Goal: Task Accomplishment & Management: Use online tool/utility

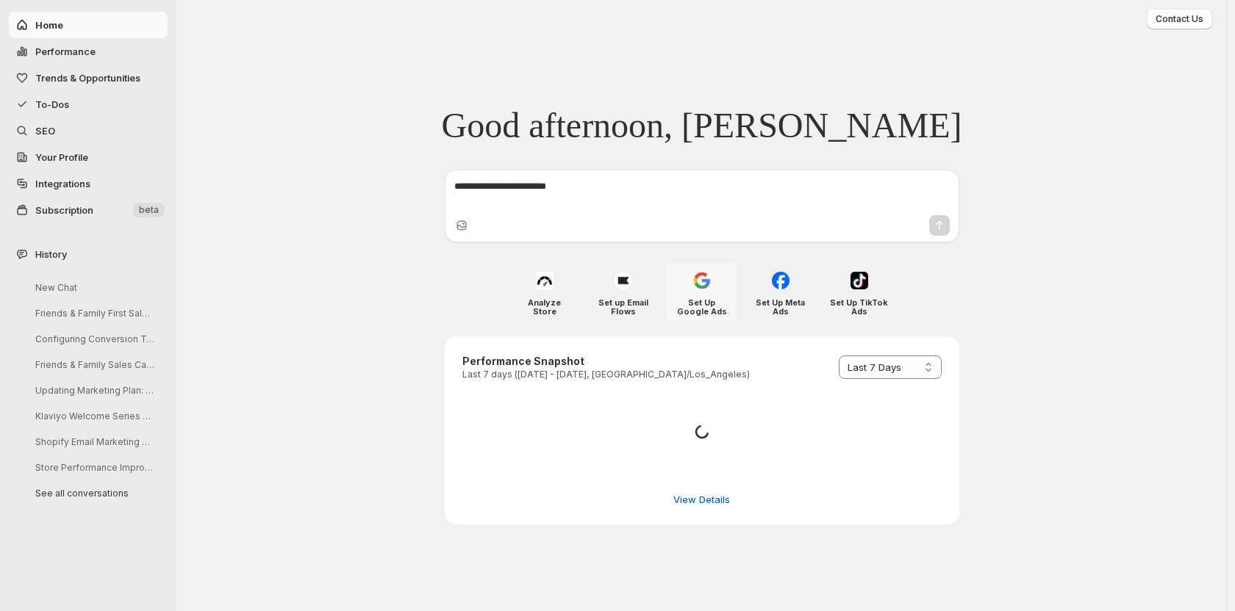
select select "*********"
click at [48, 110] on span "To-Dos" at bounding box center [99, 104] width 129 height 15
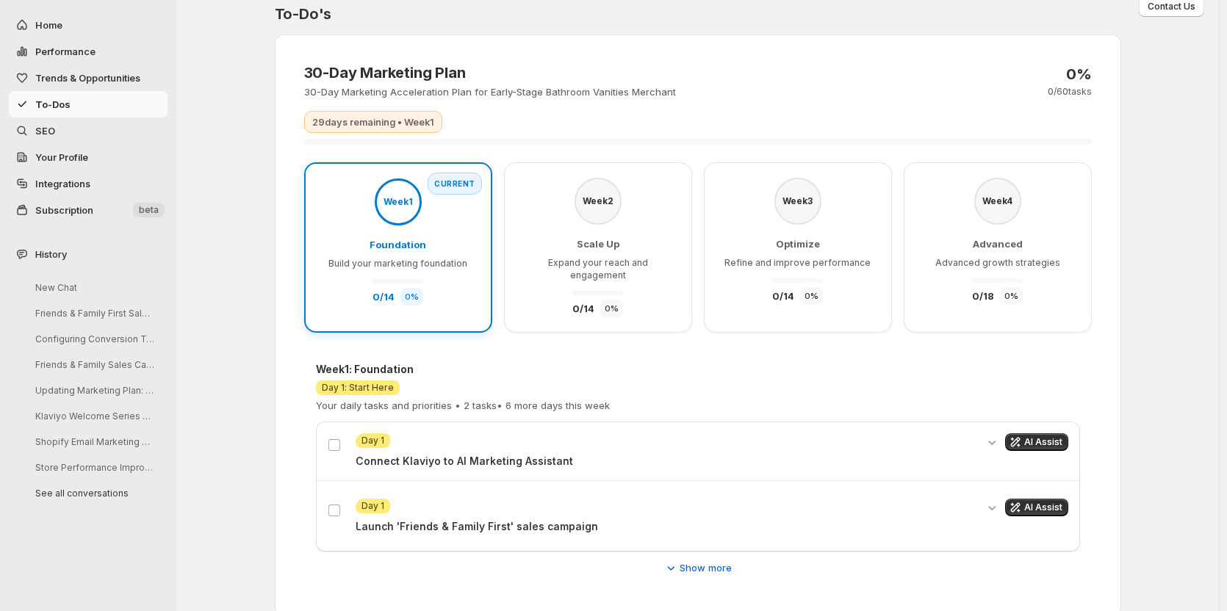
scroll to position [24, 0]
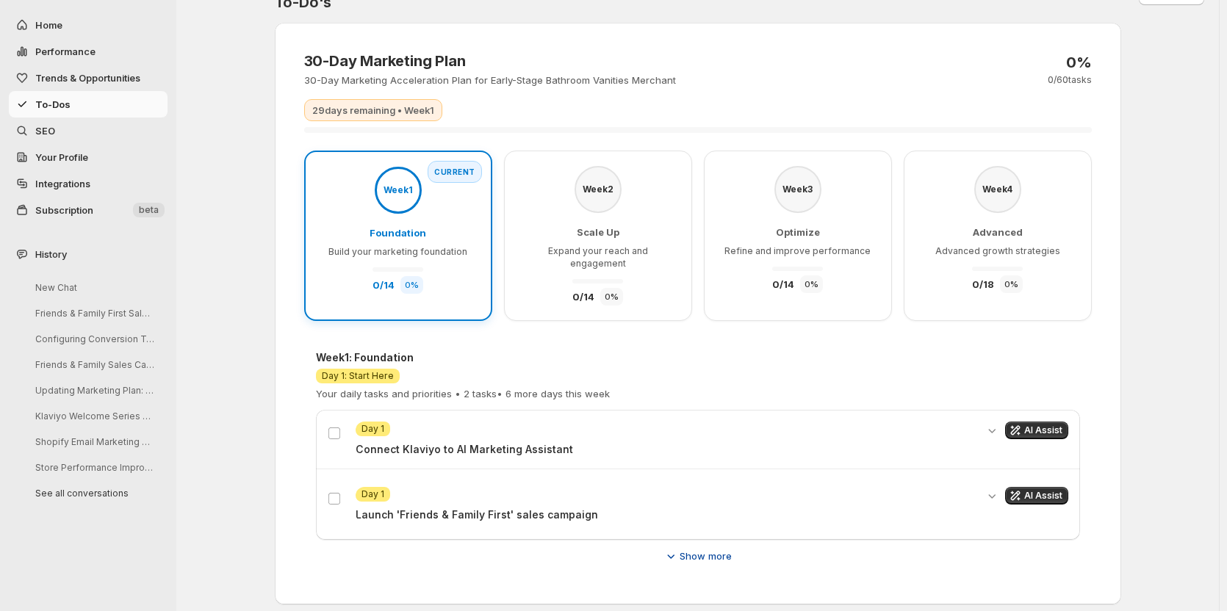
click at [702, 549] on span "Show more" at bounding box center [706, 556] width 52 height 15
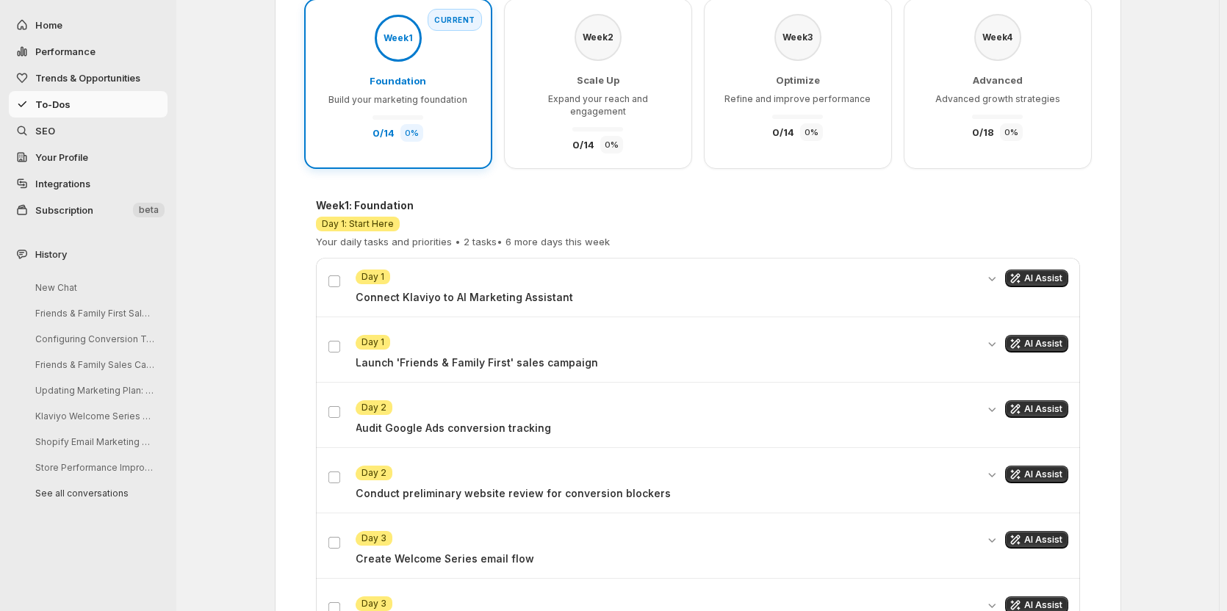
scroll to position [171, 0]
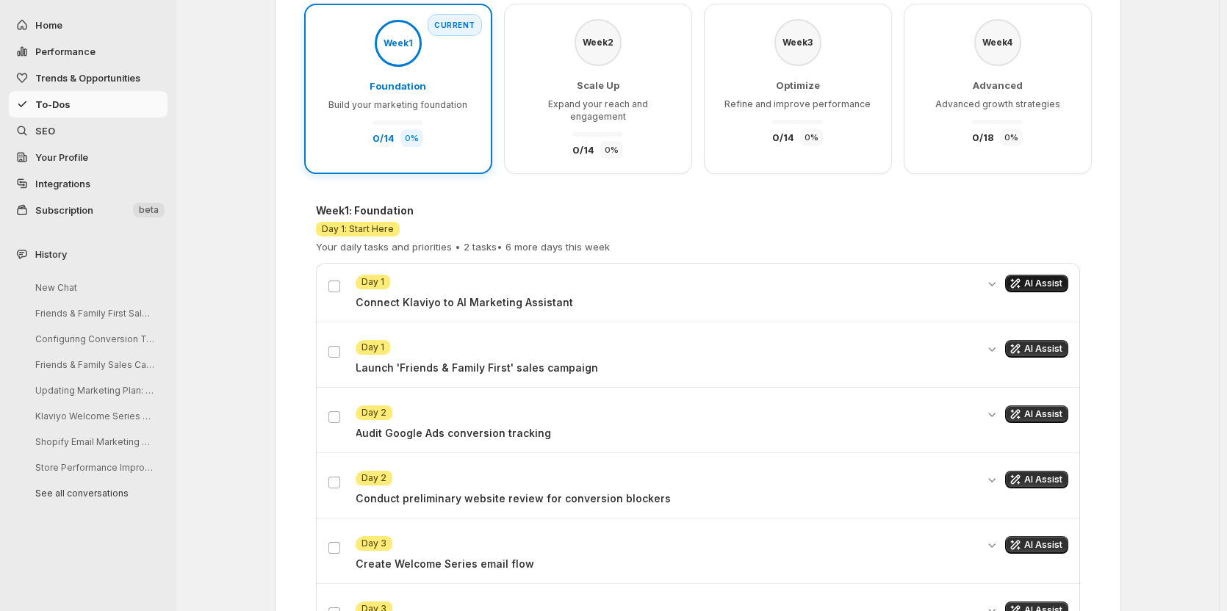
click at [1049, 278] on span "AI Assist" at bounding box center [1043, 284] width 38 height 12
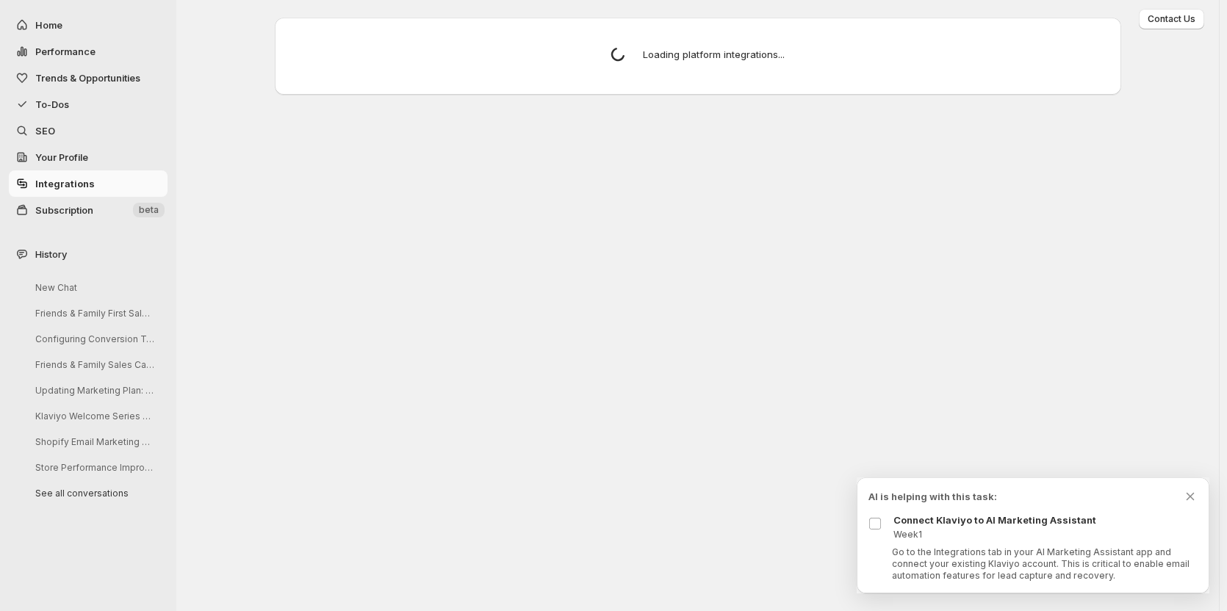
scroll to position [0, 0]
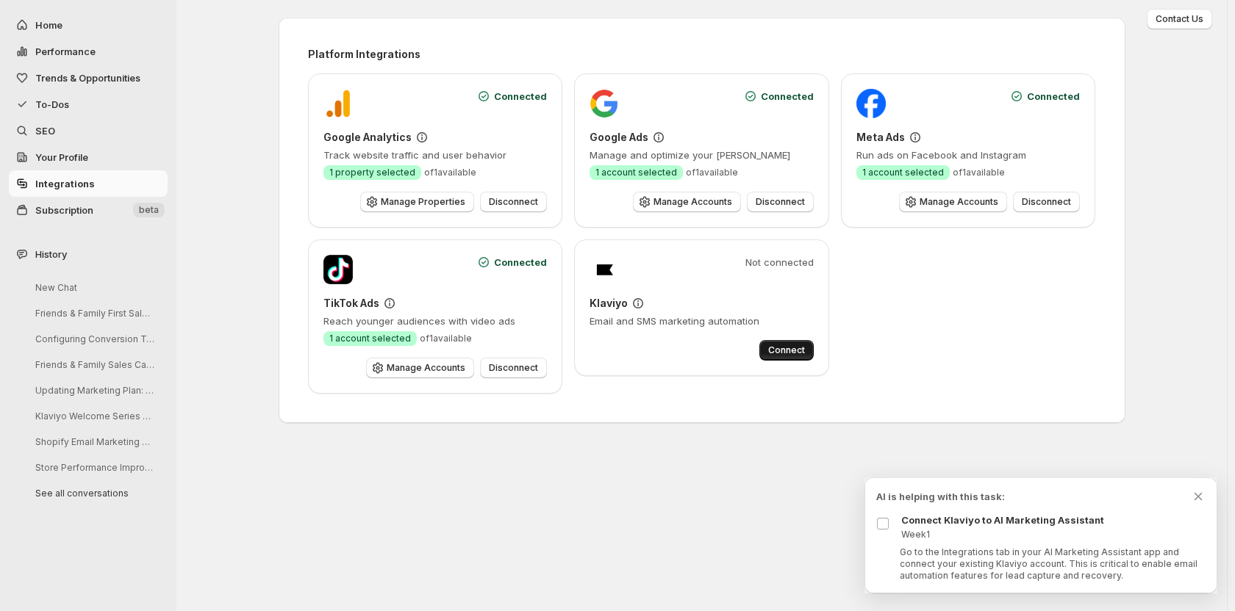
click at [788, 351] on span "Connect" at bounding box center [786, 351] width 37 height 12
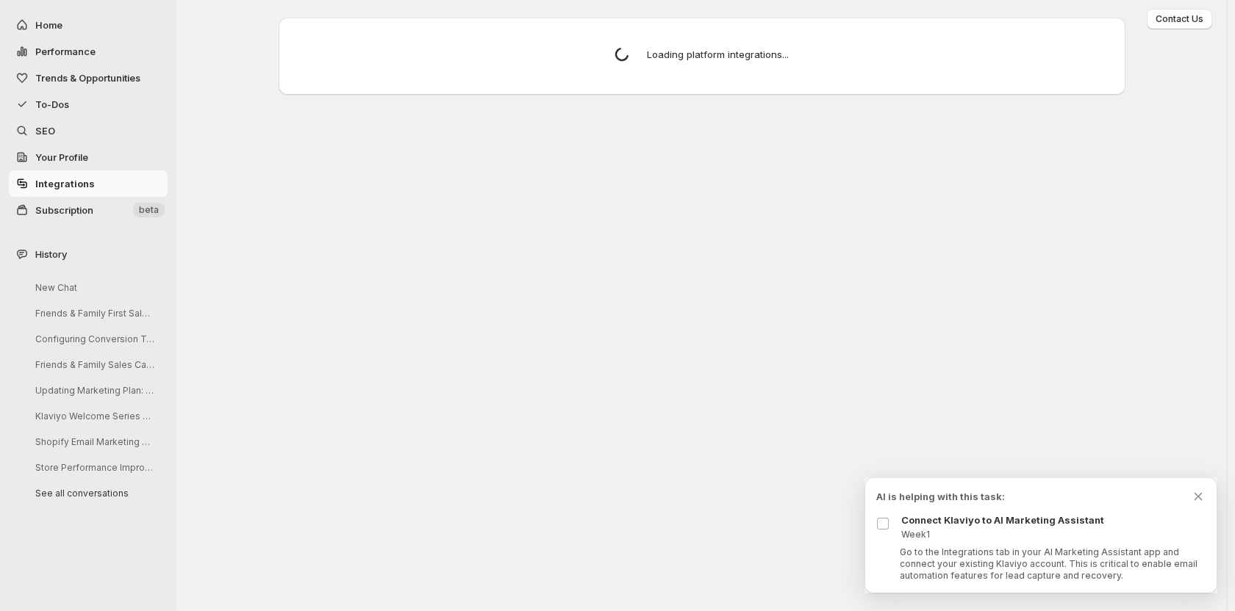
click at [638, 304] on div "Contact Us Choose how to select products for your blog articles Smart Selection…" at bounding box center [701, 305] width 1050 height 611
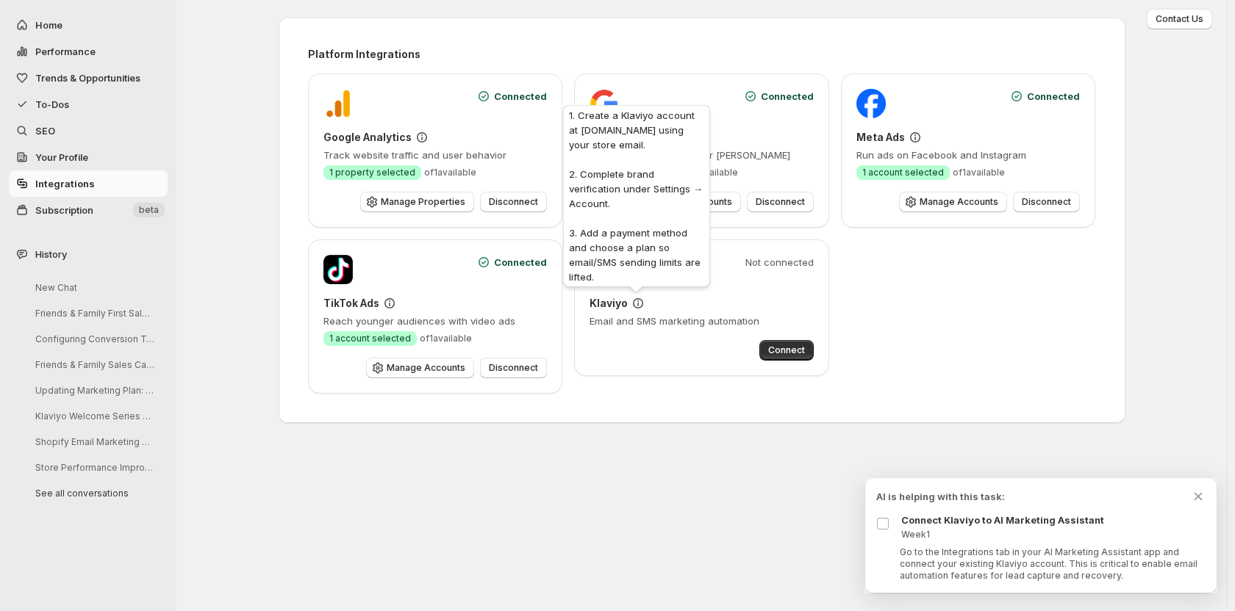
click at [639, 303] on icon at bounding box center [638, 303] width 15 height 15
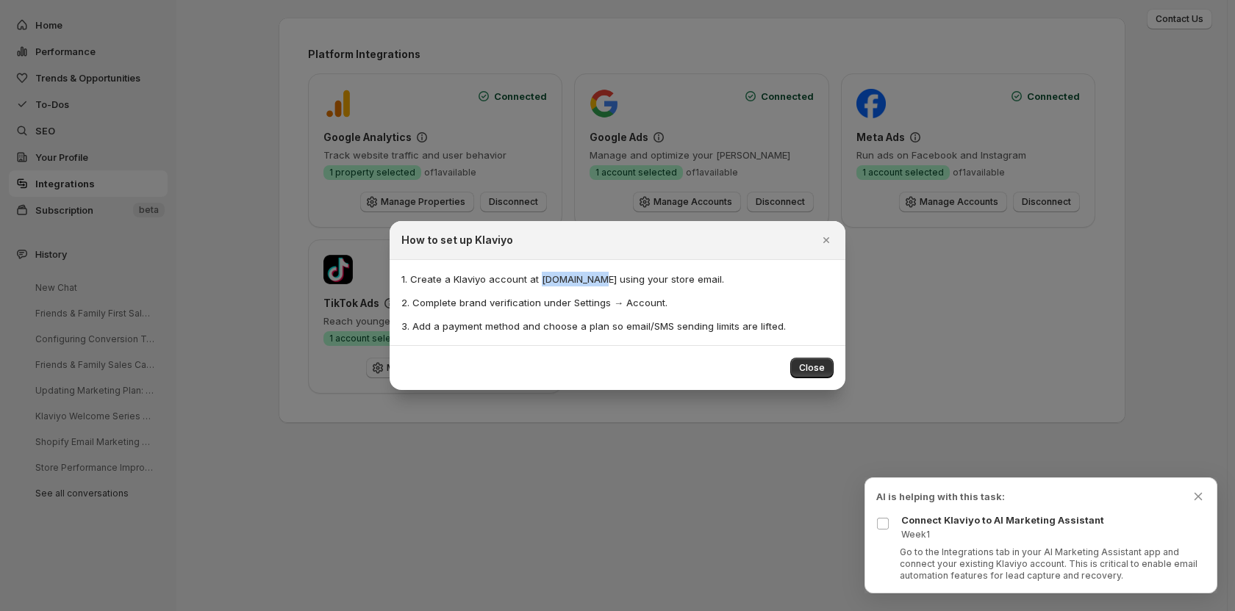
drag, startPoint x: 537, startPoint y: 281, endPoint x: 589, endPoint y: 282, distance: 51.5
click at [589, 282] on p "1. Create a Klaviyo account at [DOMAIN_NAME] using your store email." at bounding box center [617, 279] width 432 height 15
copy p "[DOMAIN_NAME]"
click at [809, 369] on span "Close" at bounding box center [812, 368] width 26 height 12
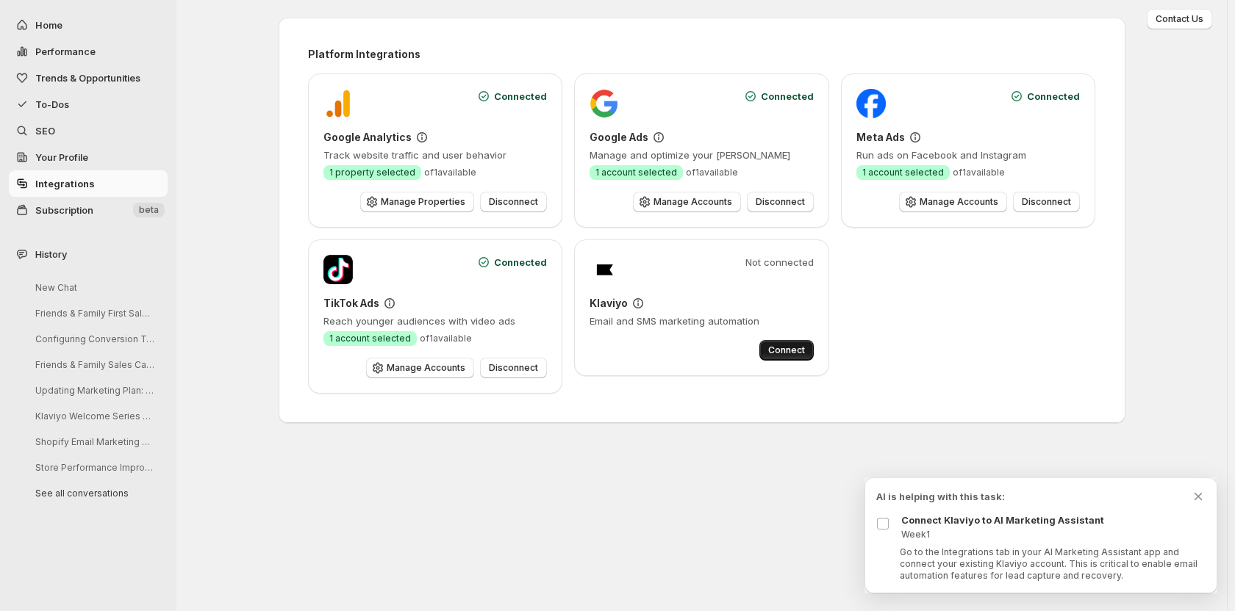
click at [786, 352] on span "Connect" at bounding box center [786, 351] width 37 height 12
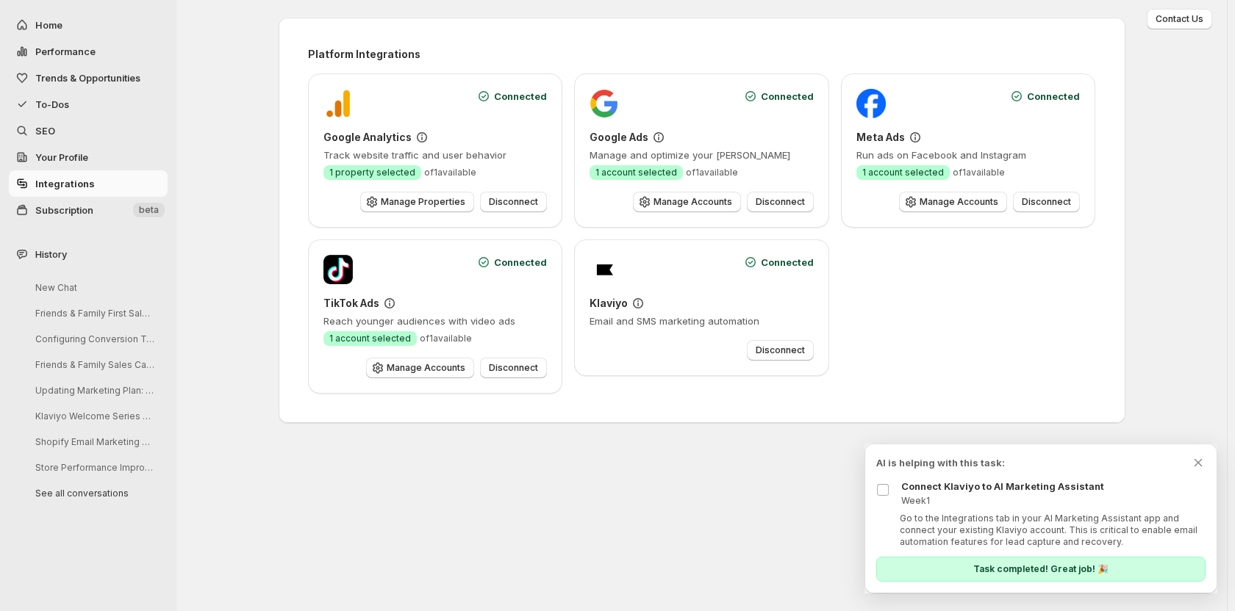
click at [60, 98] on span "To-Dos" at bounding box center [52, 104] width 34 height 12
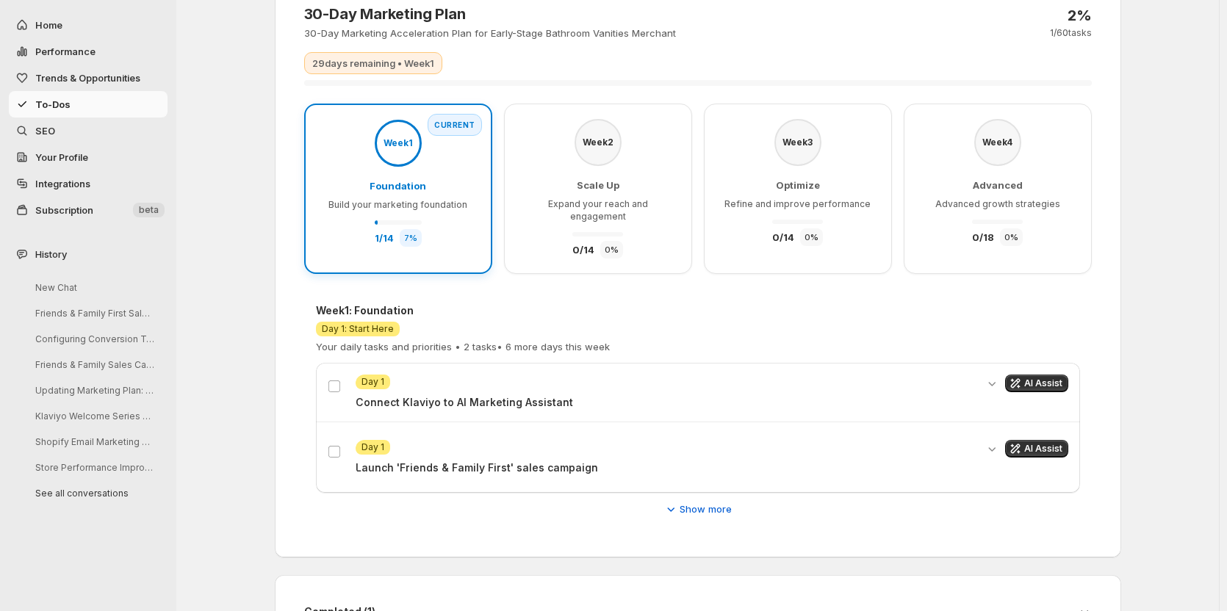
scroll to position [73, 0]
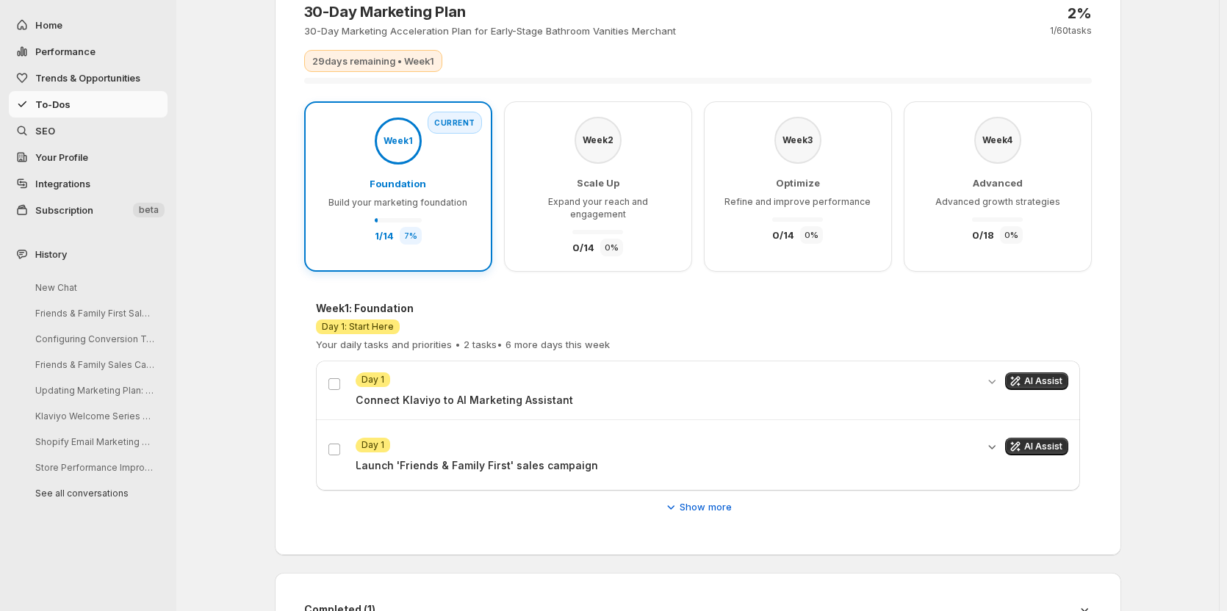
click at [993, 440] on icon "Expand details" at bounding box center [992, 446] width 15 height 15
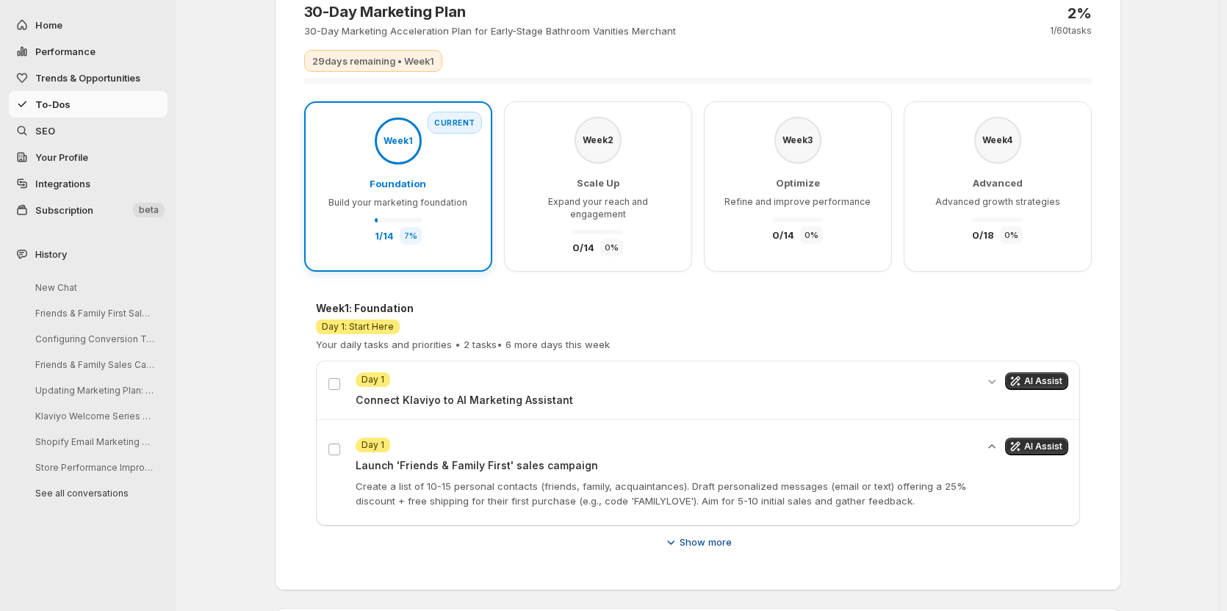
click at [689, 535] on span "Show more" at bounding box center [706, 542] width 52 height 15
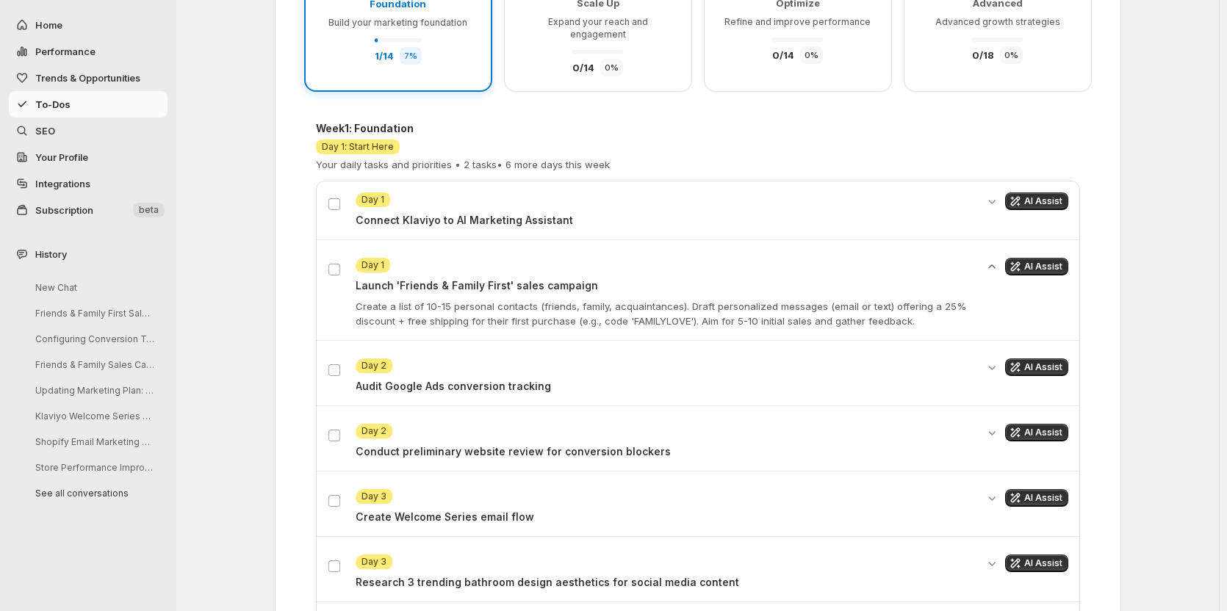
scroll to position [294, 0]
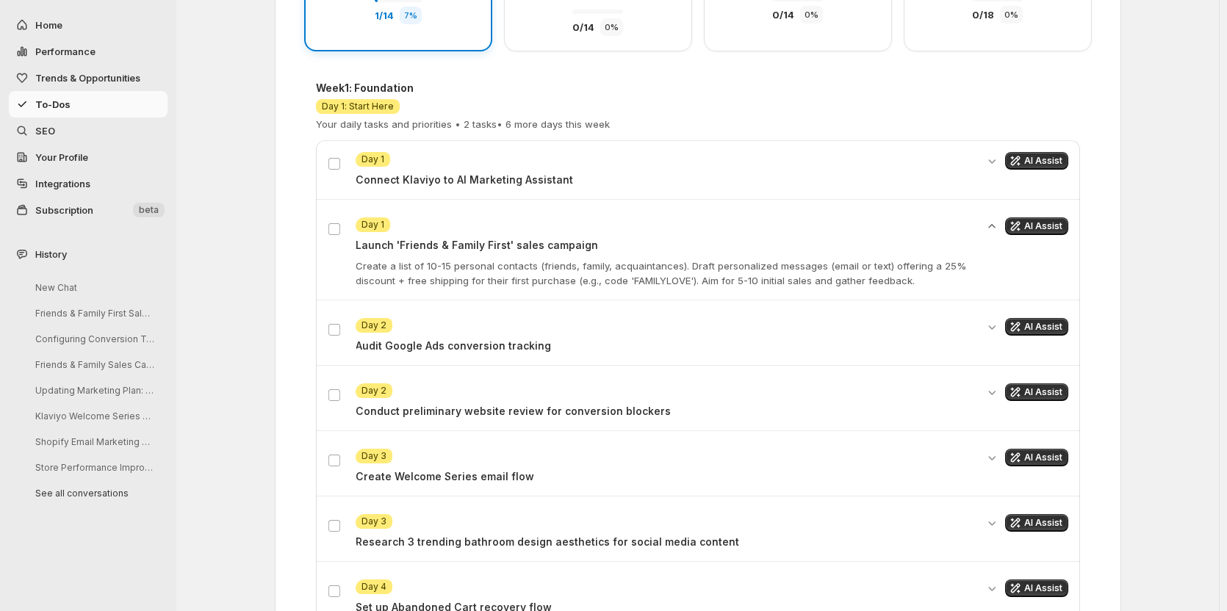
drag, startPoint x: 238, startPoint y: 428, endPoint x: 248, endPoint y: 416, distance: 15.6
click at [238, 428] on div "To-Do's 30-Day Marketing Plan 30-Day Marketing Acceleration Plan for Early-Stag…" at bounding box center [697, 485] width 1043 height 1558
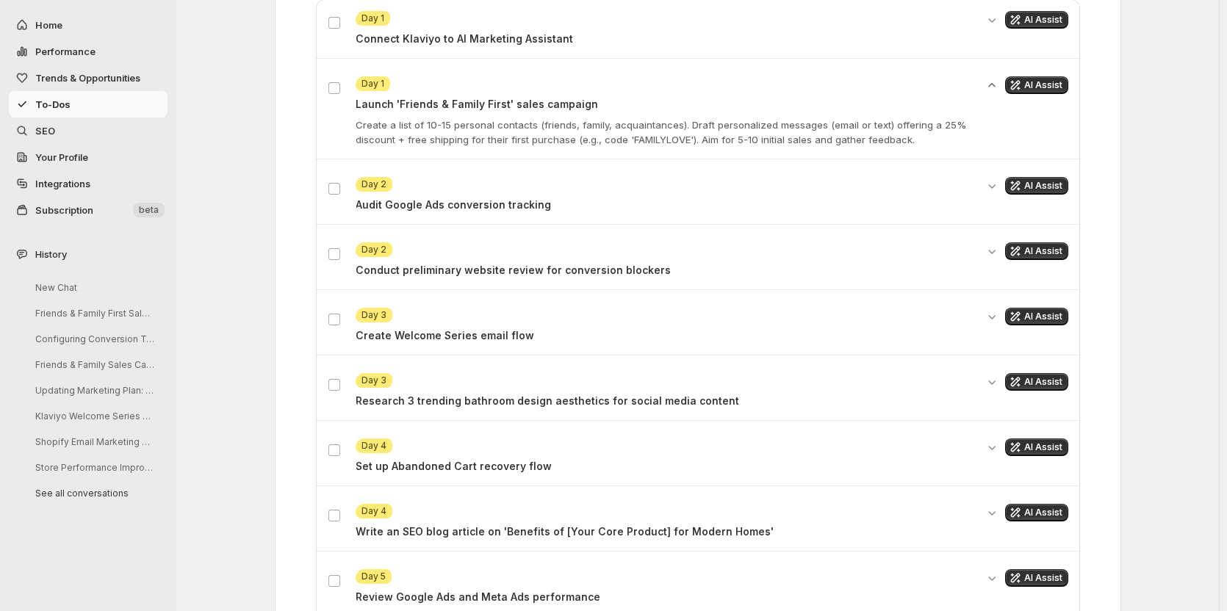
scroll to position [441, 0]
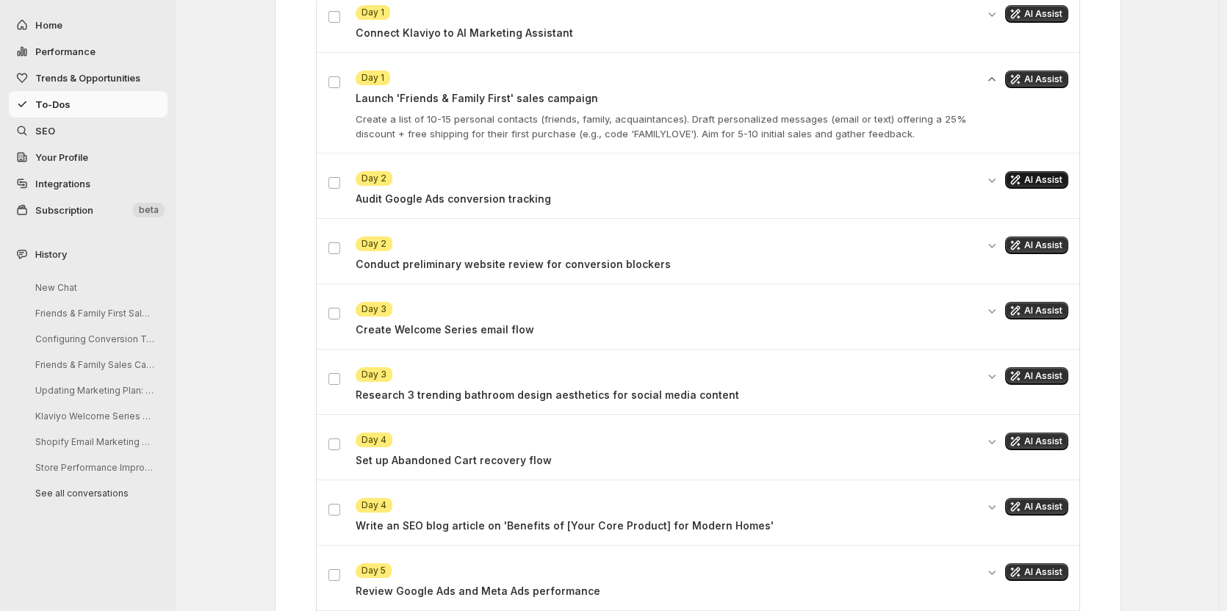
click at [1040, 174] on span "AI Assist" at bounding box center [1043, 180] width 38 height 12
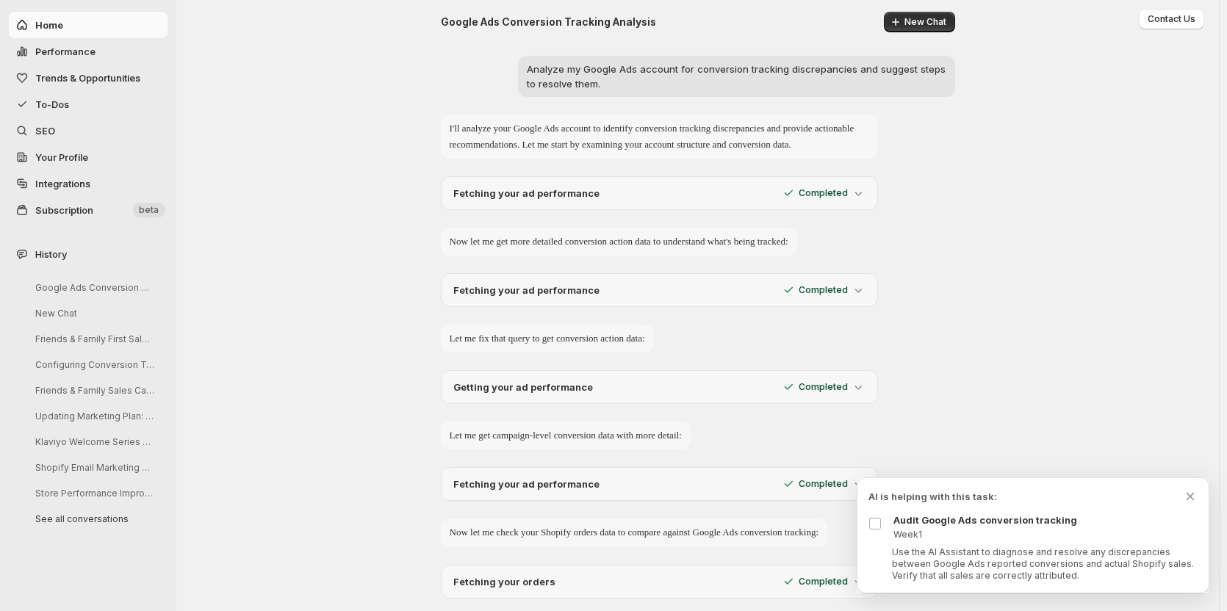
scroll to position [367, 0]
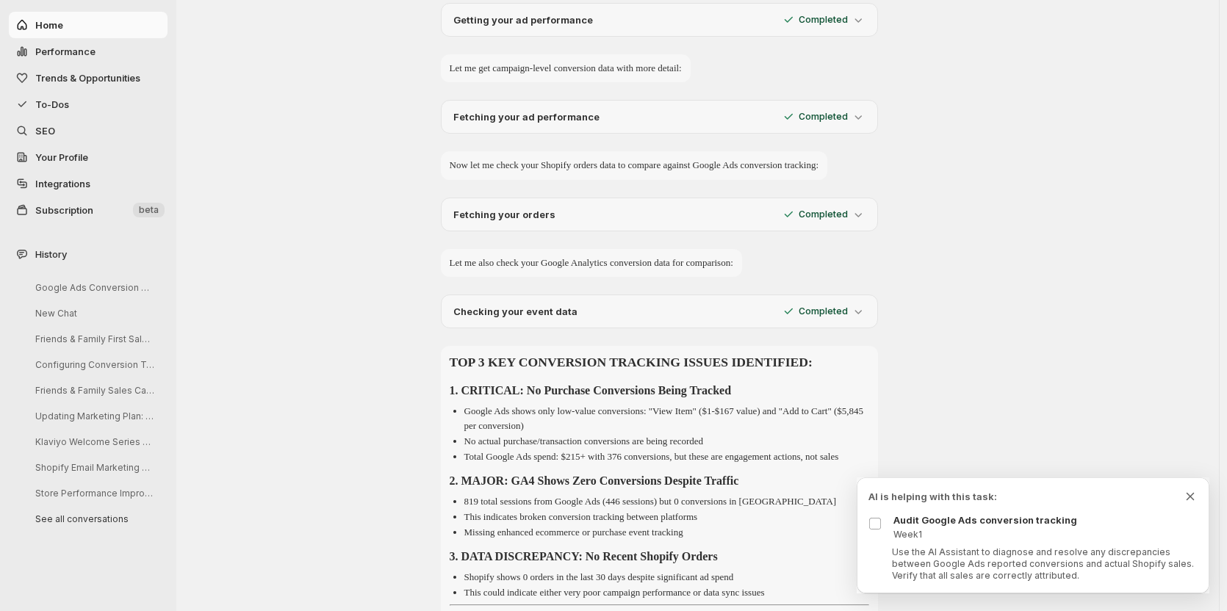
click at [1190, 496] on icon "Dismiss todo indicator" at bounding box center [1191, 496] width 8 height 7
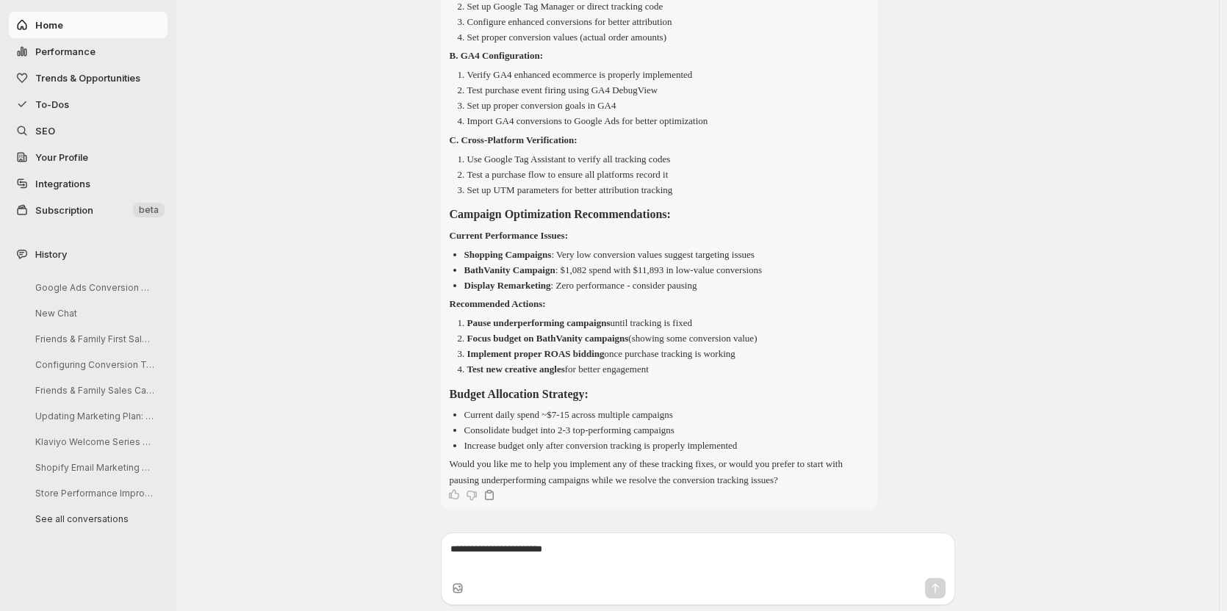
scroll to position [1335, 0]
click at [62, 106] on span "To-Dos" at bounding box center [52, 104] width 34 height 12
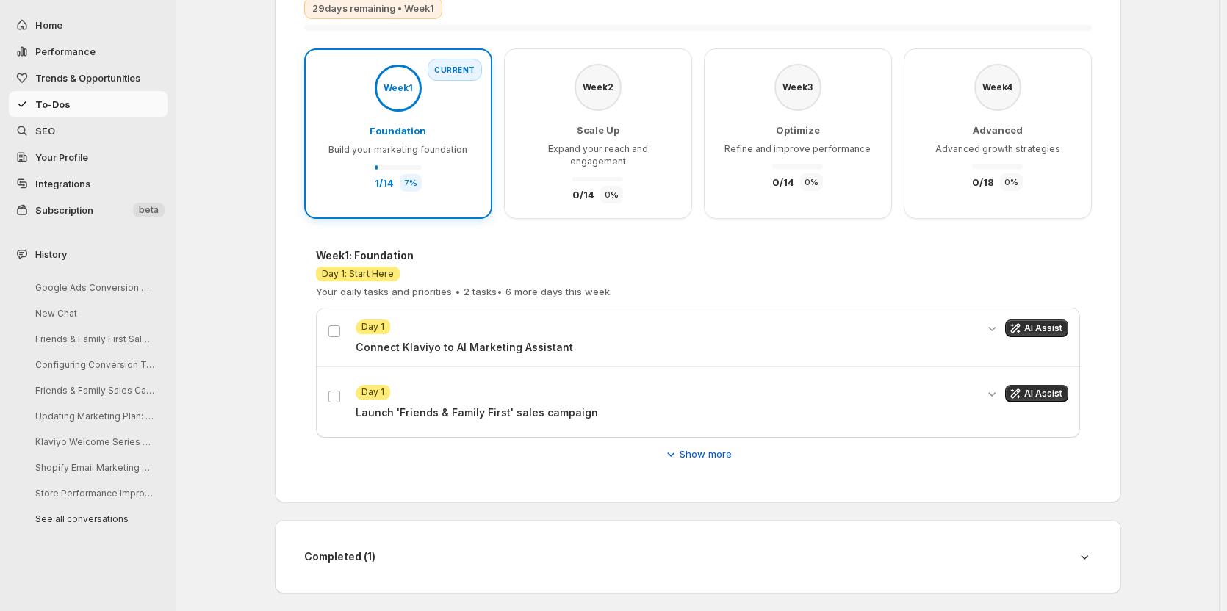
scroll to position [115, 0]
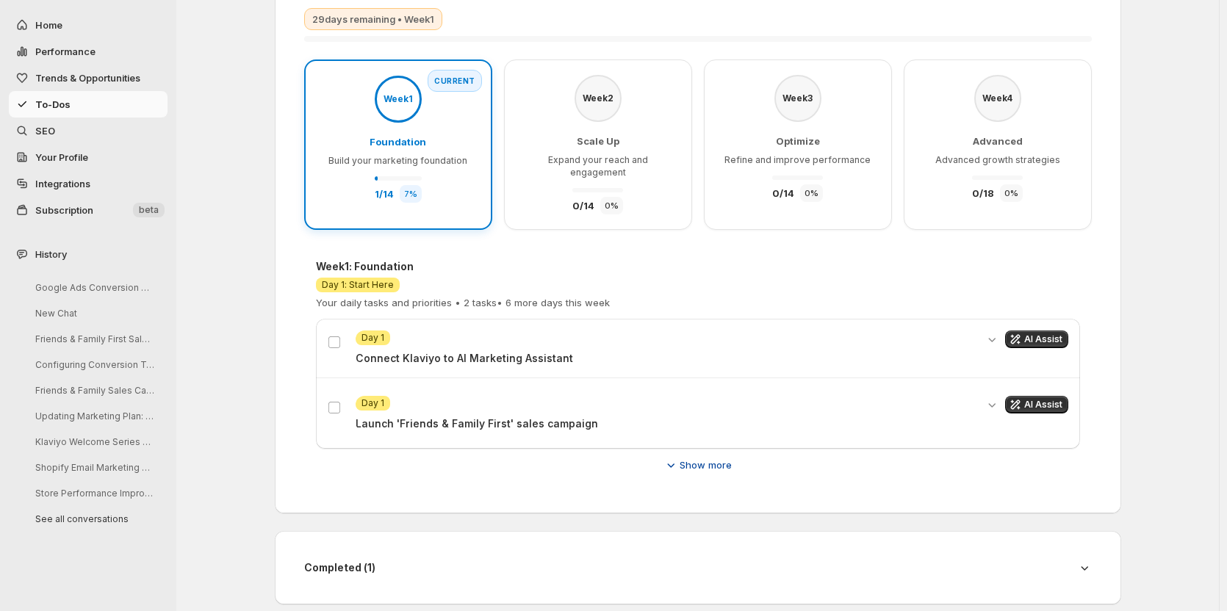
click at [699, 458] on span "Show more" at bounding box center [706, 465] width 52 height 15
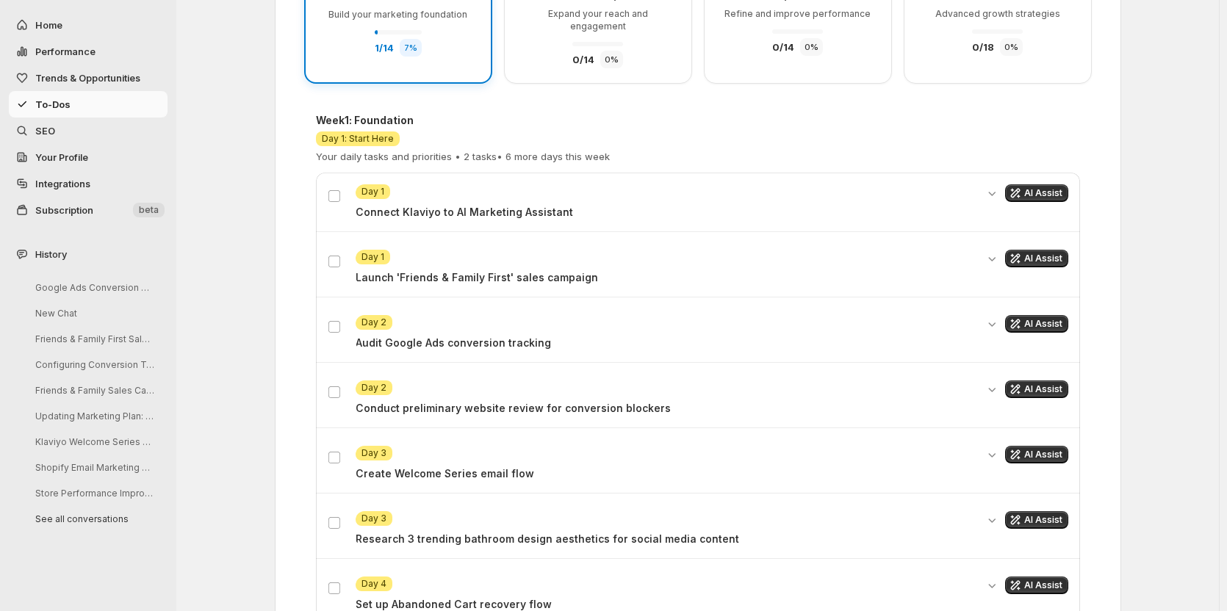
scroll to position [262, 0]
click at [1019, 381] on icon "Get AI assistance for this task" at bounding box center [1015, 388] width 15 height 15
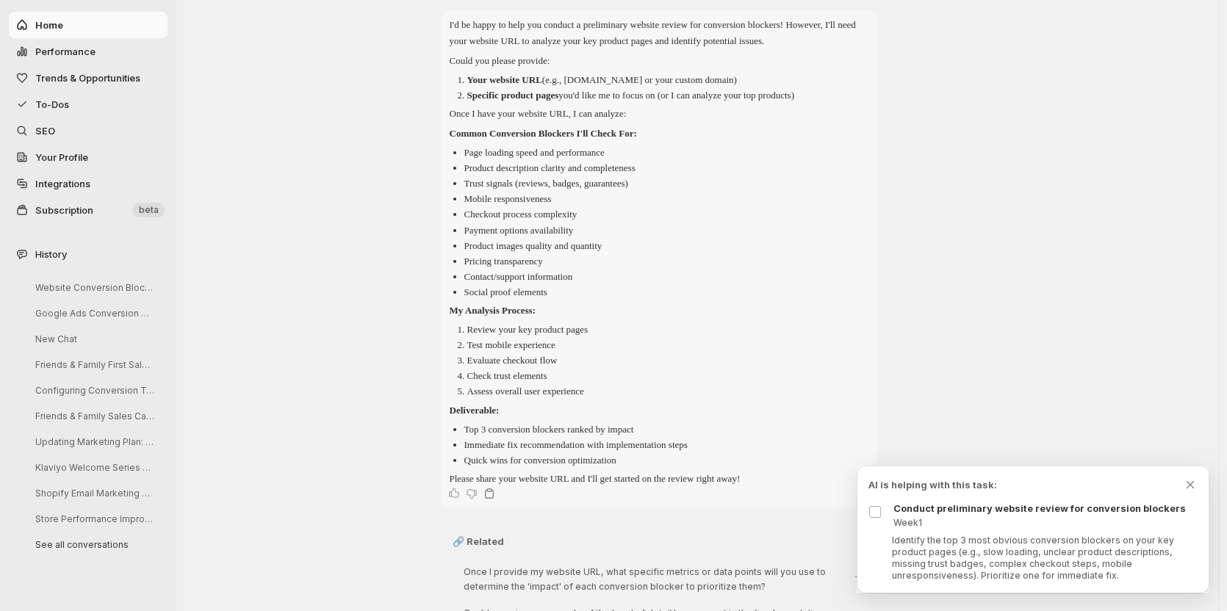
scroll to position [355, 0]
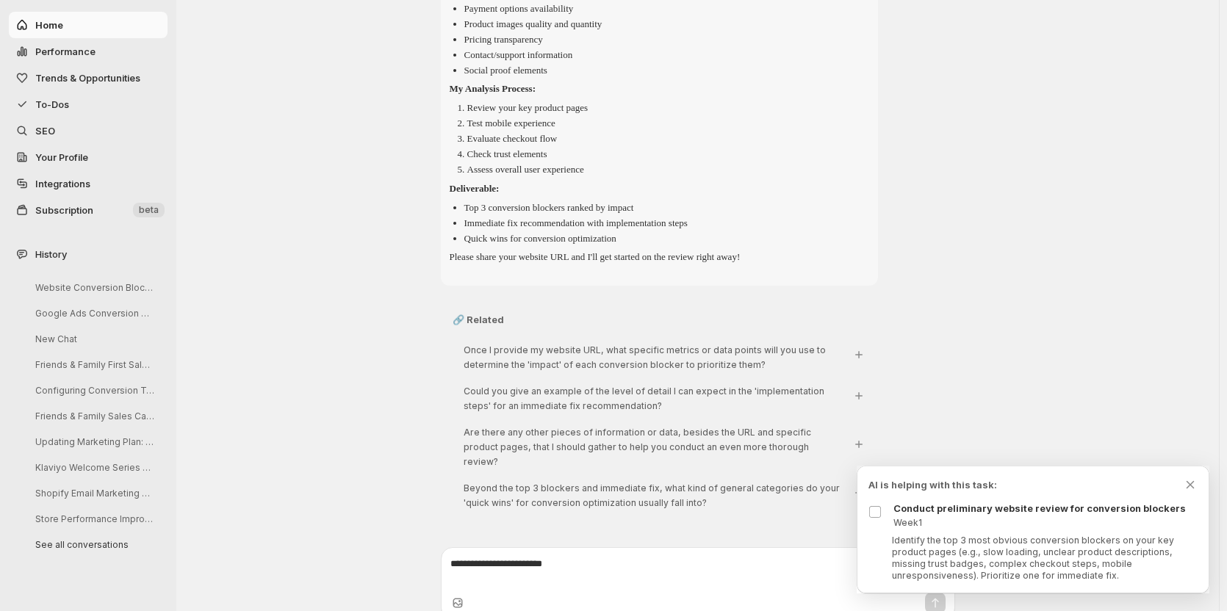
click at [511, 558] on textarea at bounding box center [697, 571] width 495 height 29
click at [498, 557] on textarea at bounding box center [697, 571] width 495 height 29
paste textarea "**********"
type textarea "**********"
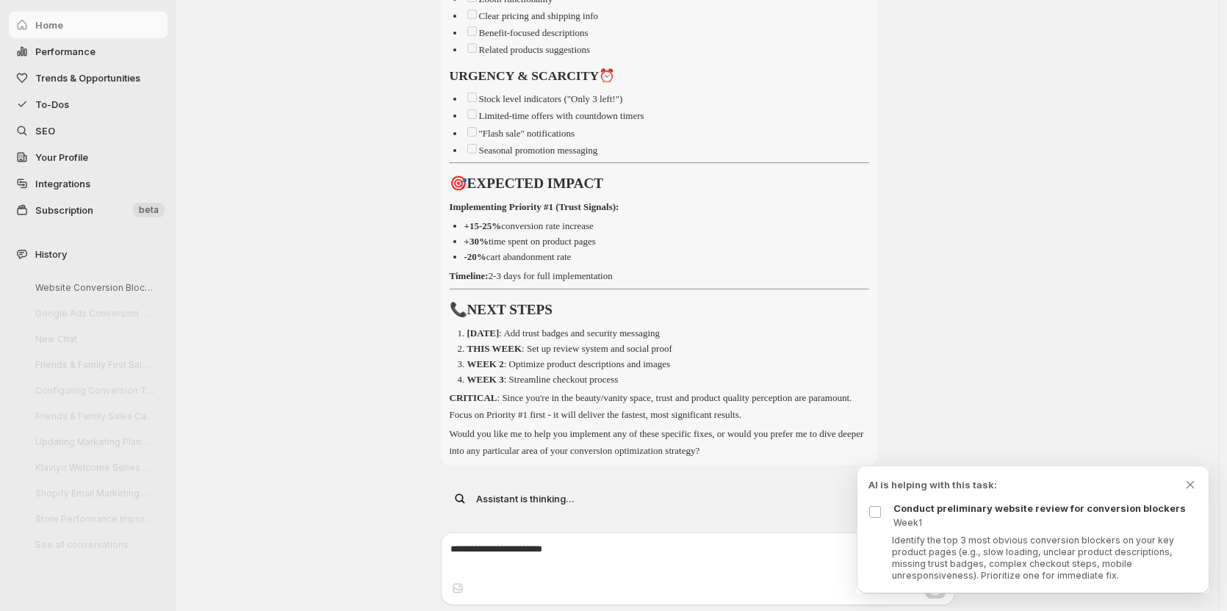
scroll to position [2713, 0]
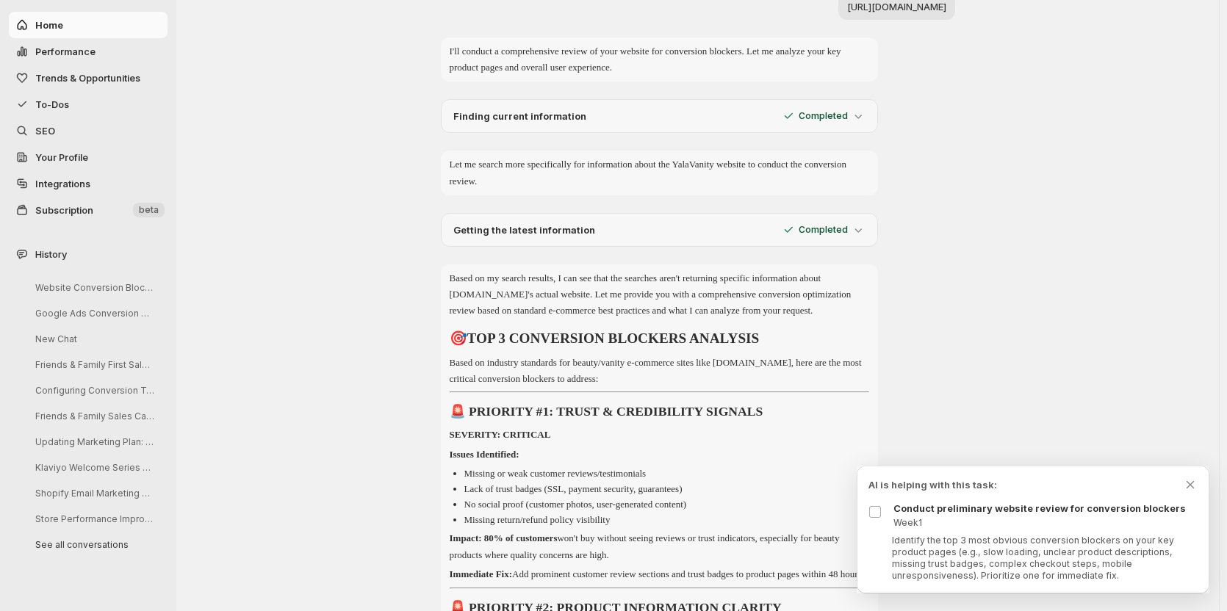
scroll to position [949, 0]
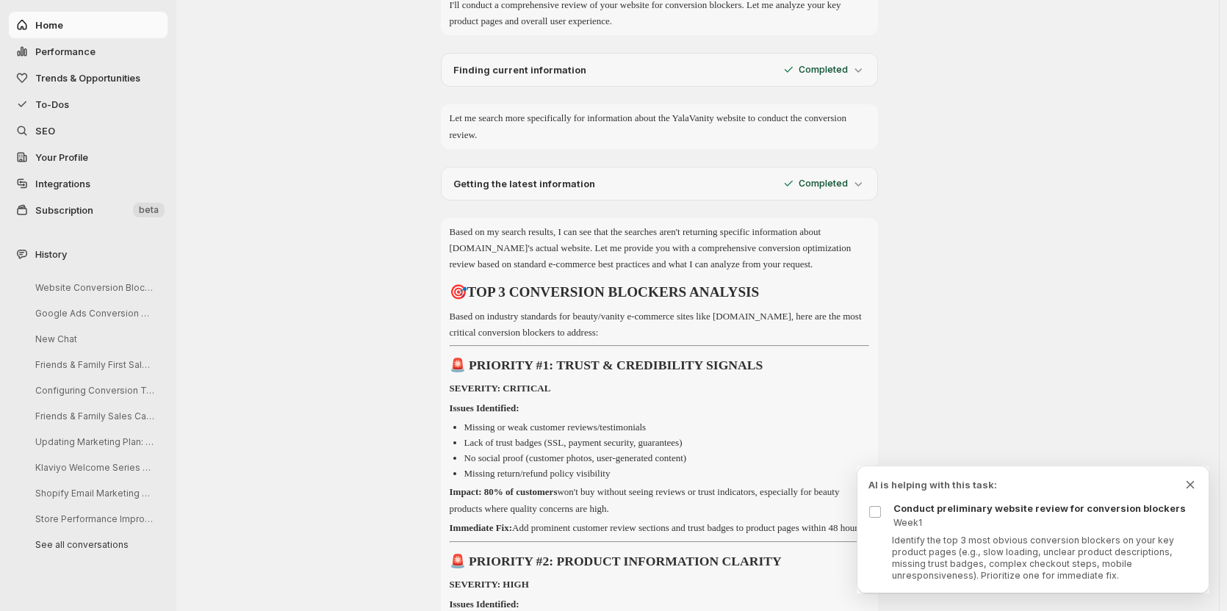
click at [1194, 487] on icon "Dismiss todo indicator" at bounding box center [1190, 485] width 15 height 15
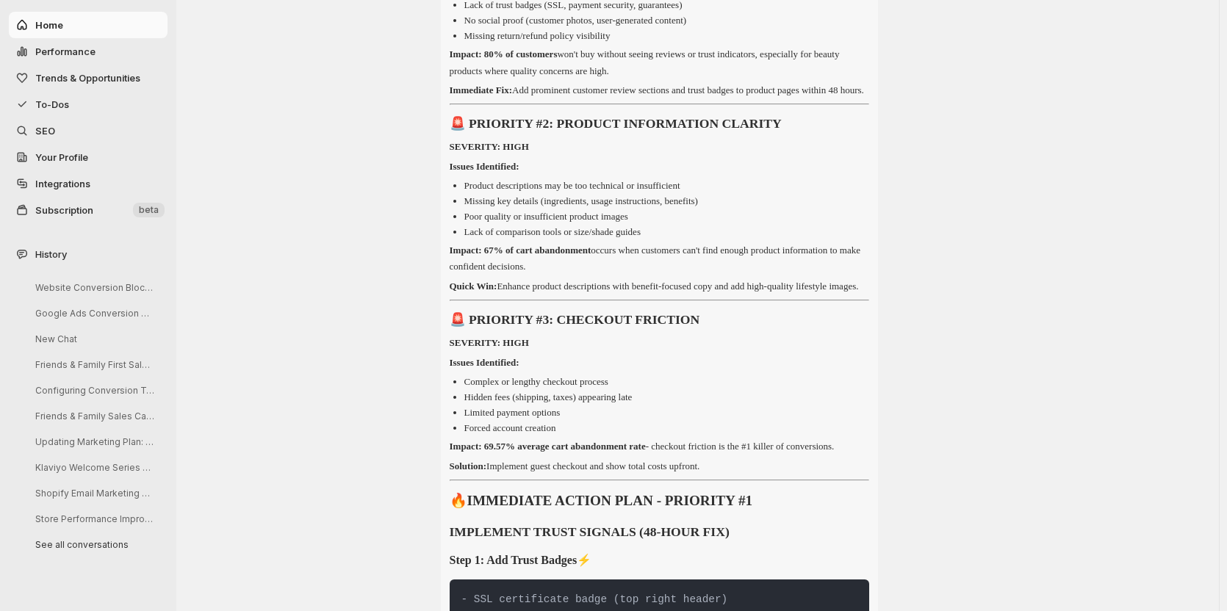
scroll to position [1390, 0]
